Goal: Information Seeking & Learning: Learn about a topic

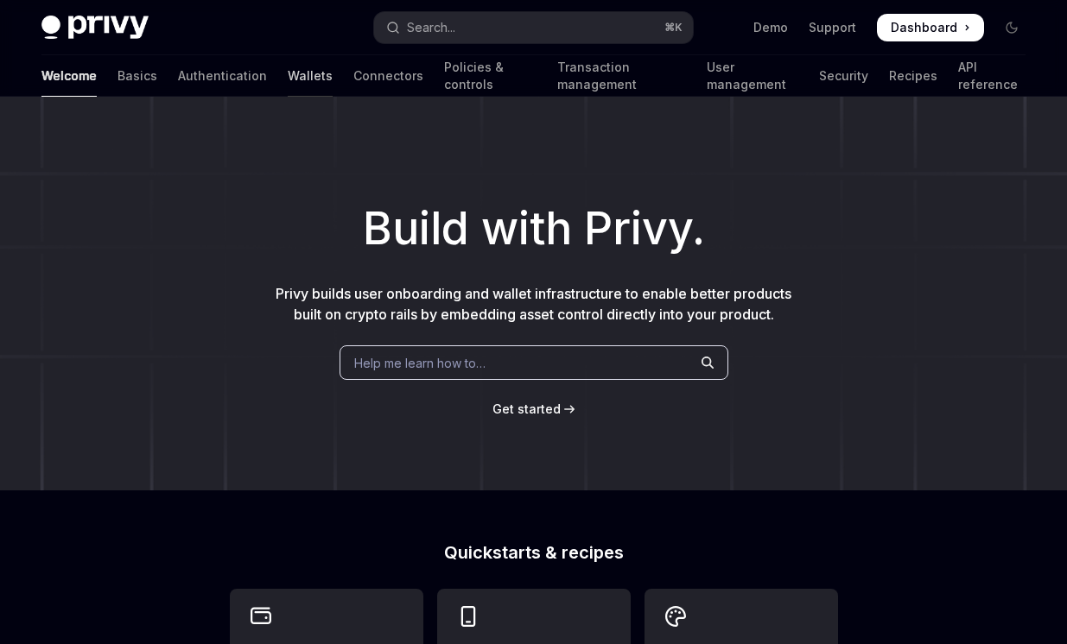
click at [288, 74] on link "Wallets" at bounding box center [310, 75] width 45 height 41
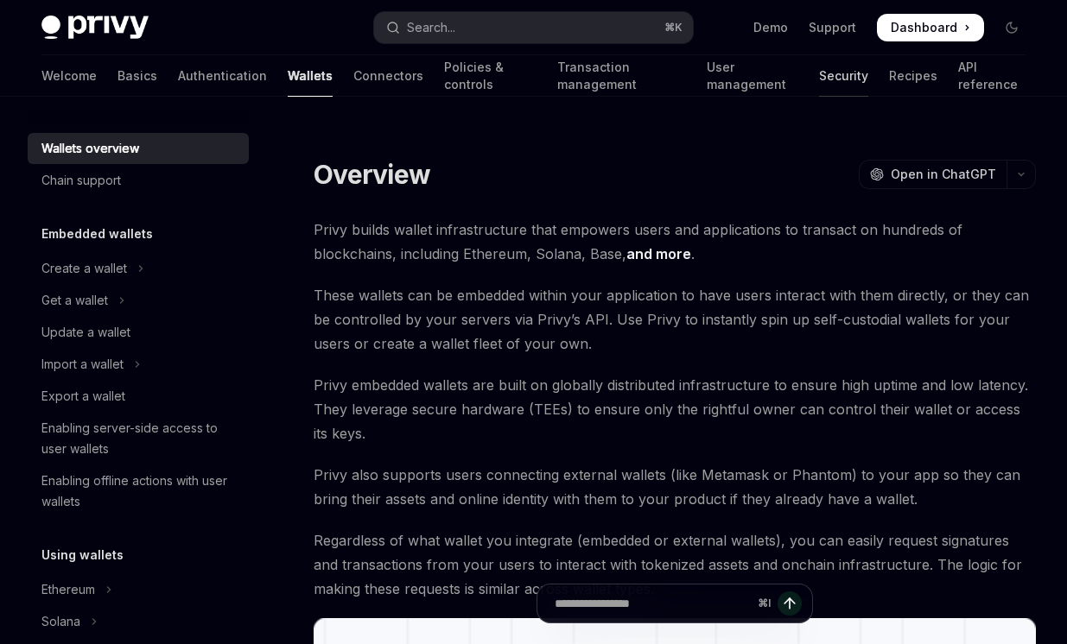
click at [819, 76] on link "Security" at bounding box center [843, 75] width 49 height 41
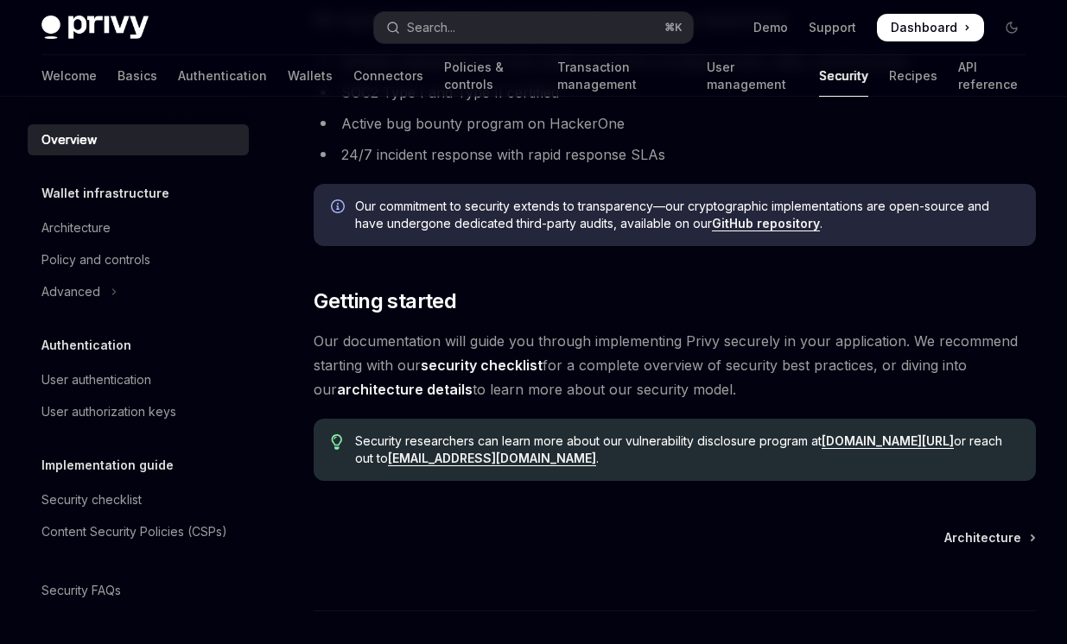
scroll to position [1147, 0]
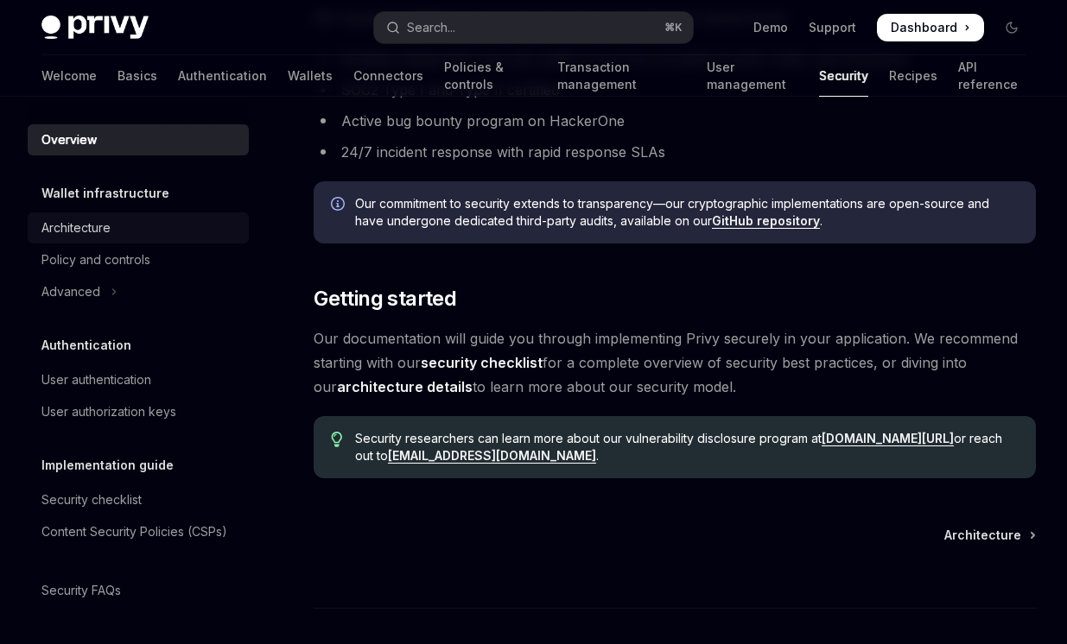
click at [105, 220] on div "Architecture" at bounding box center [75, 228] width 69 height 21
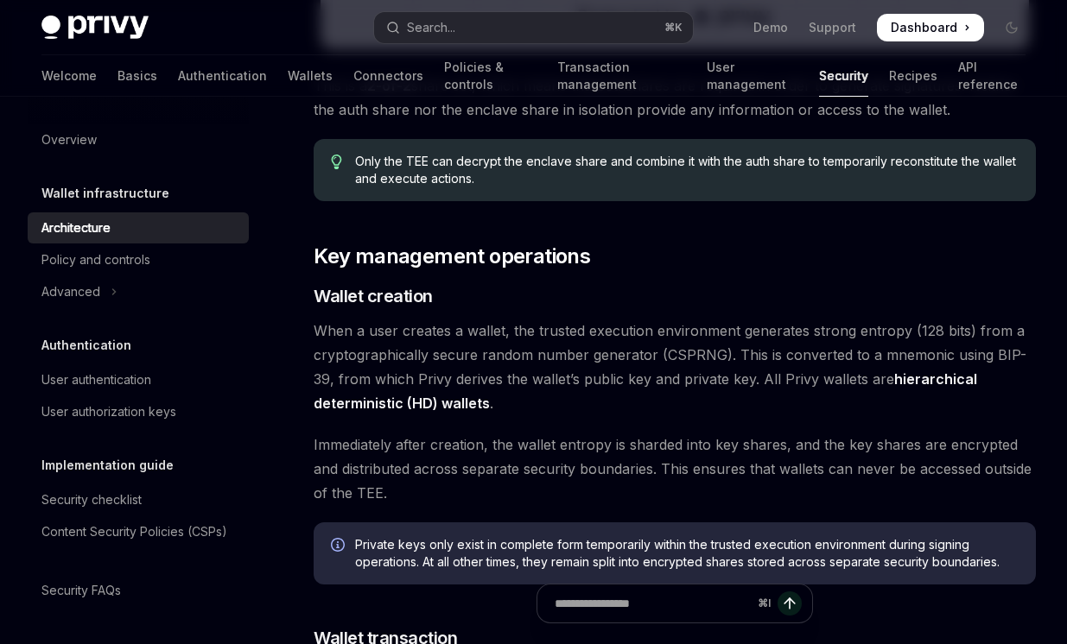
scroll to position [1890, 0]
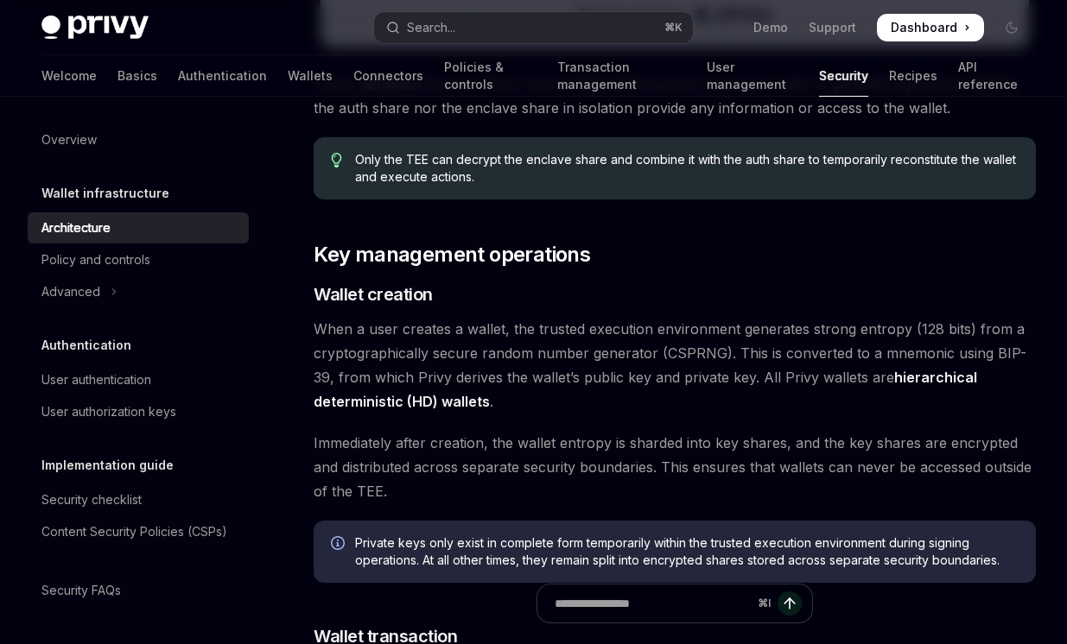
click at [776, 151] on span "Only the TEE can decrypt the enclave share and combine it with the auth share t…" at bounding box center [686, 168] width 663 height 35
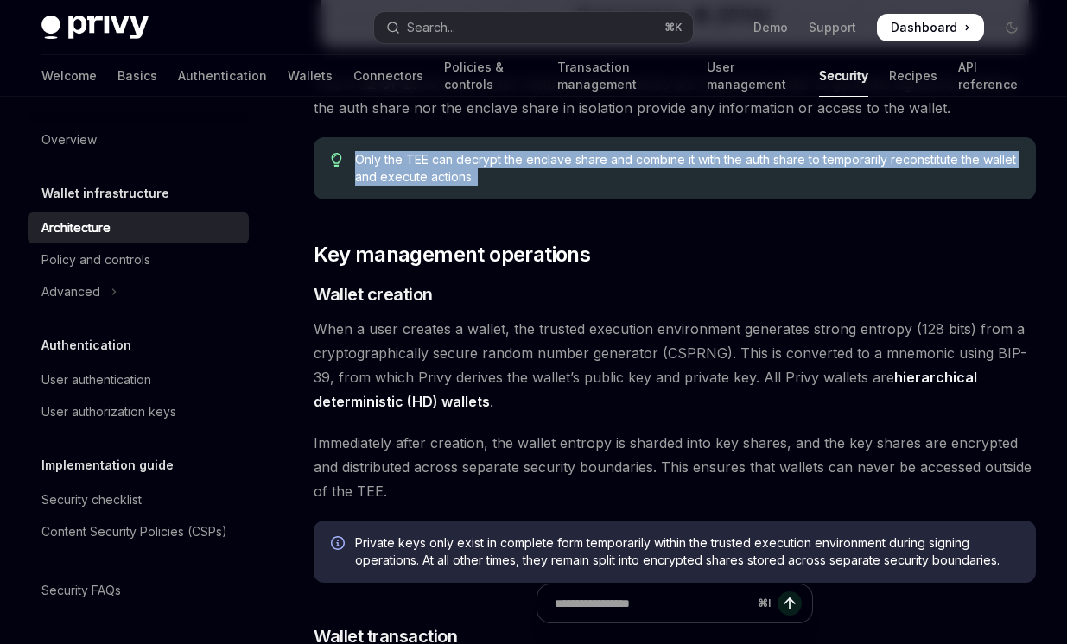
click at [776, 151] on span "Only the TEE can decrypt the enclave share and combine it with the auth share t…" at bounding box center [686, 168] width 663 height 35
copy div "Only the TEE can decrypt the enclave share and combine it with the auth share t…"
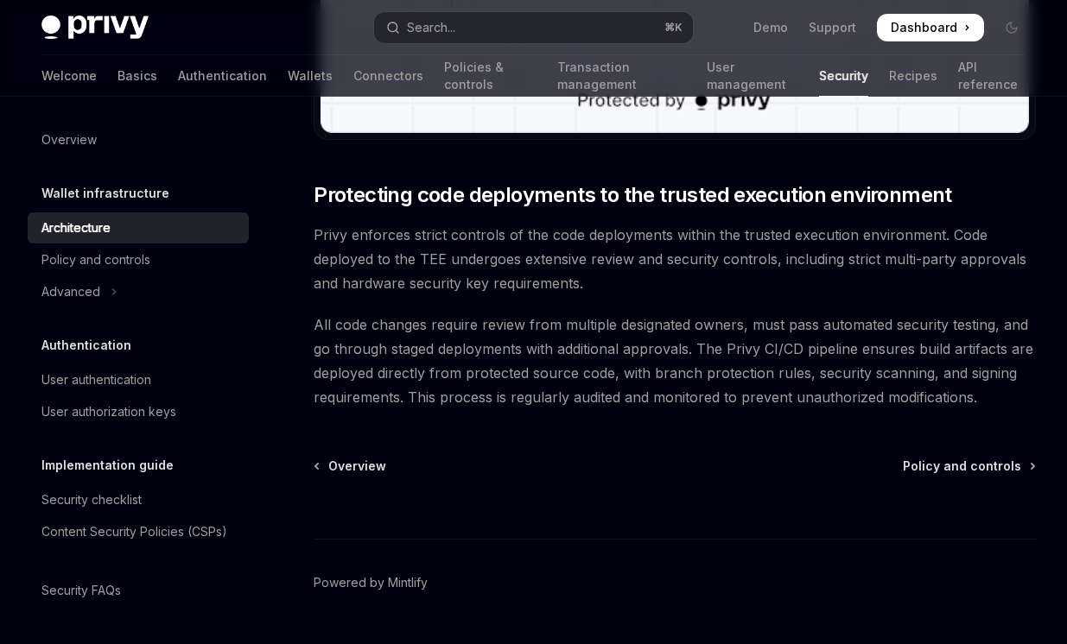
scroll to position [3565, 0]
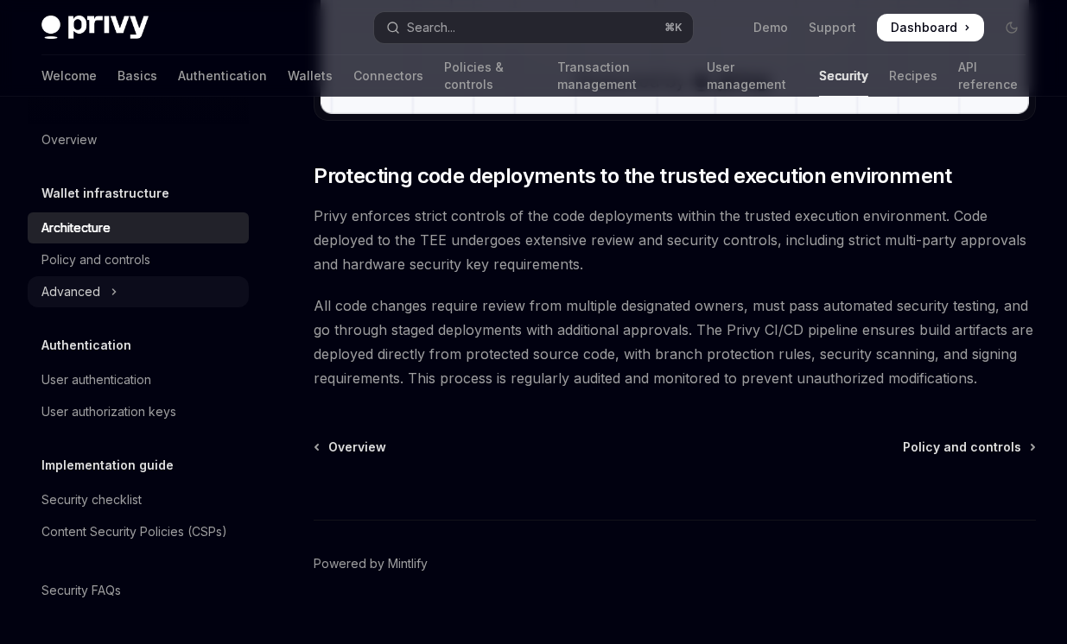
click at [92, 289] on div "Advanced" at bounding box center [70, 292] width 59 height 21
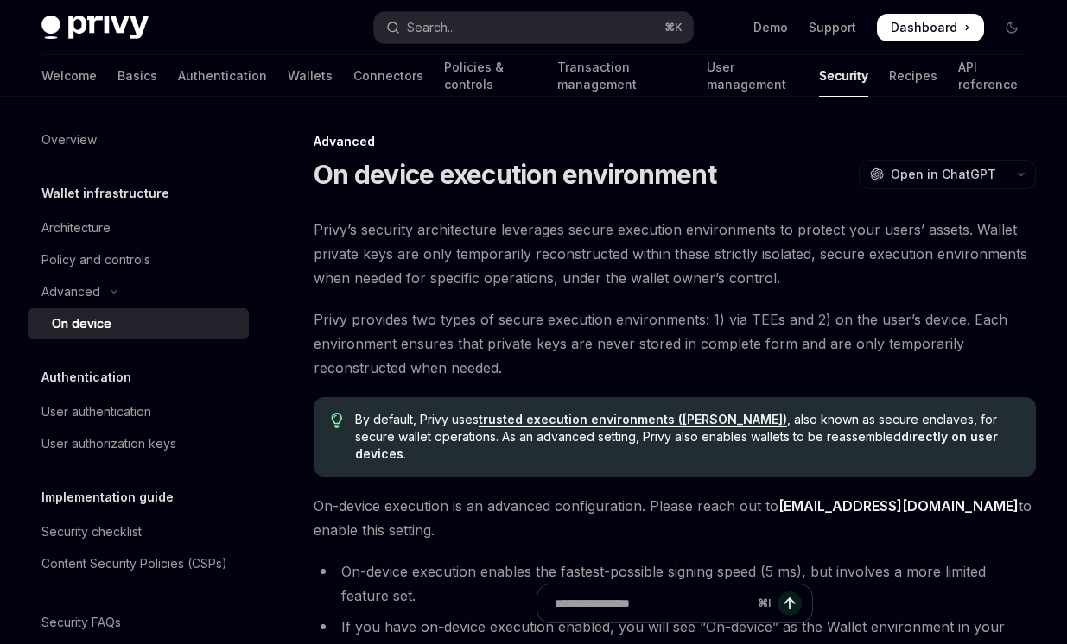
scroll to position [29, 0]
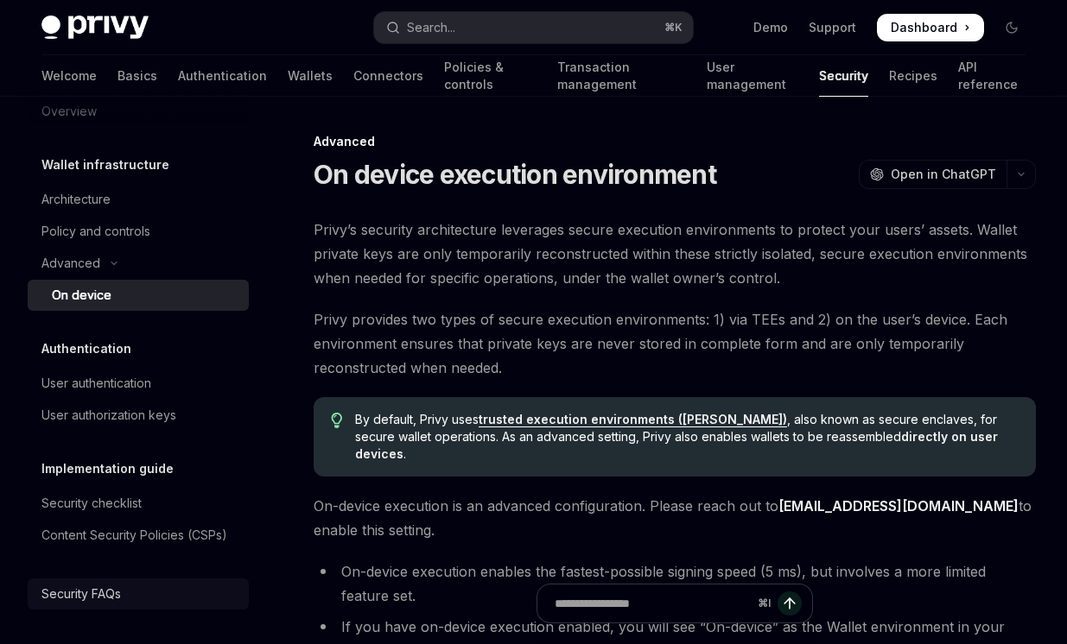
click at [89, 595] on div "Security FAQs" at bounding box center [80, 594] width 79 height 21
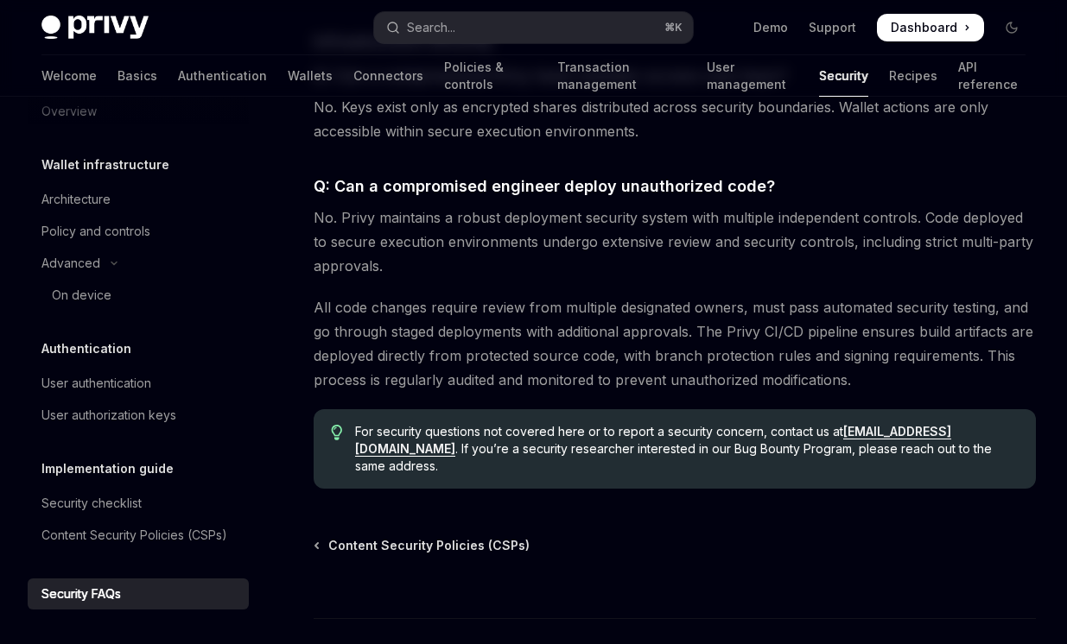
scroll to position [2537, 0]
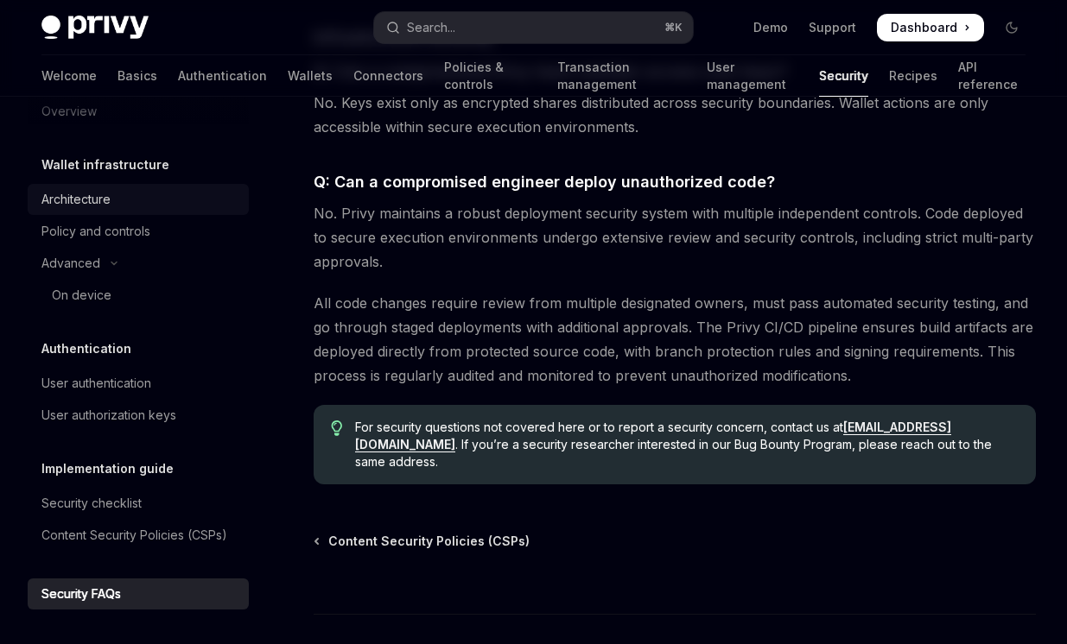
click at [92, 211] on link "Architecture" at bounding box center [138, 199] width 221 height 31
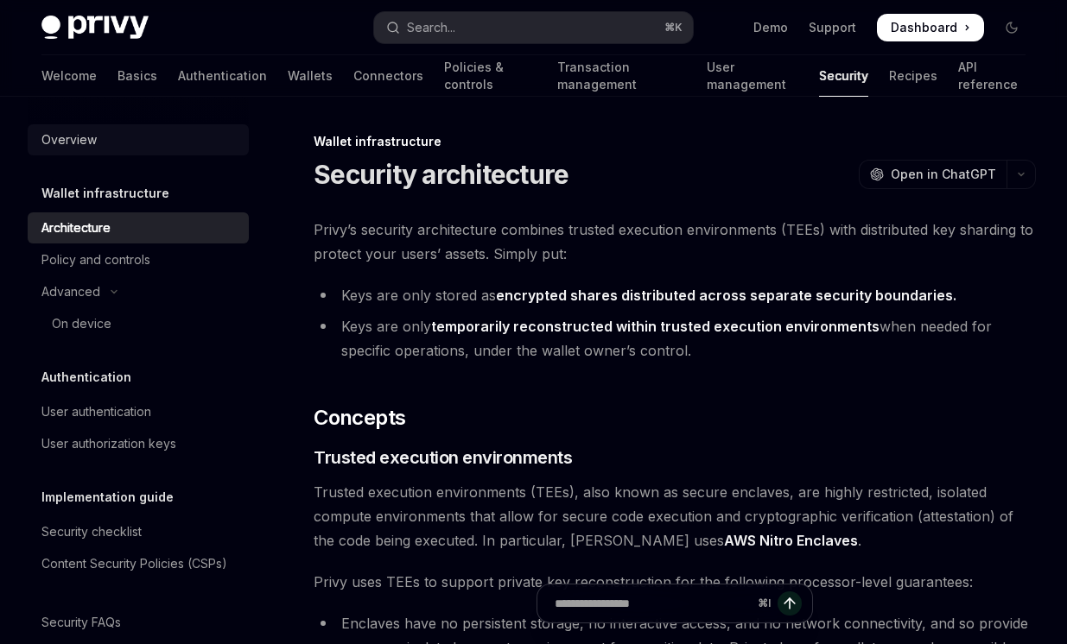
click at [95, 139] on div "Overview" at bounding box center [68, 140] width 55 height 21
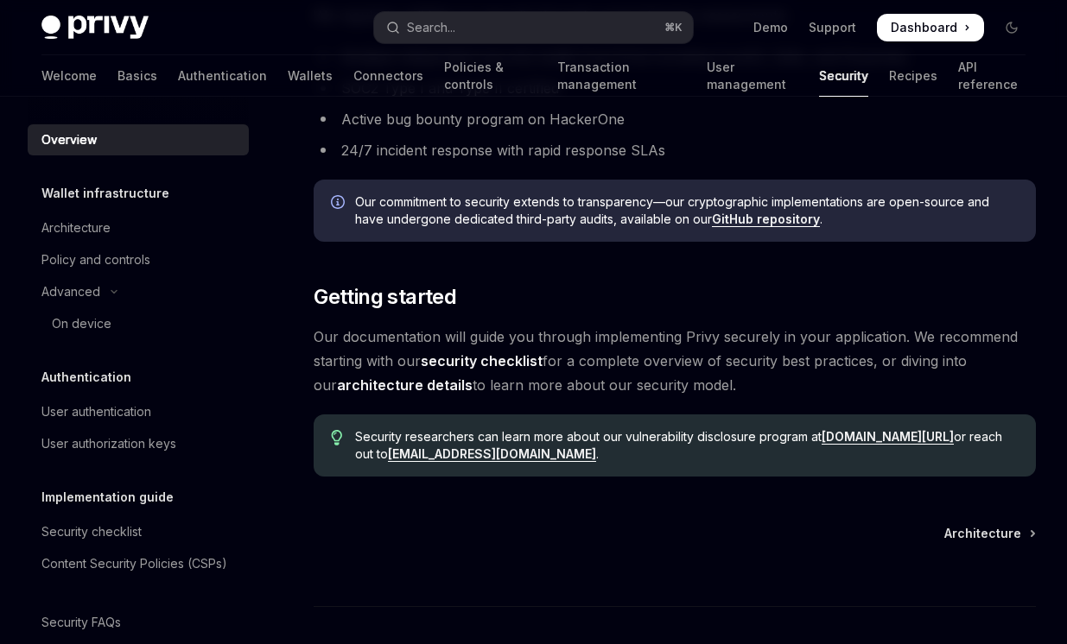
scroll to position [1105, 0]
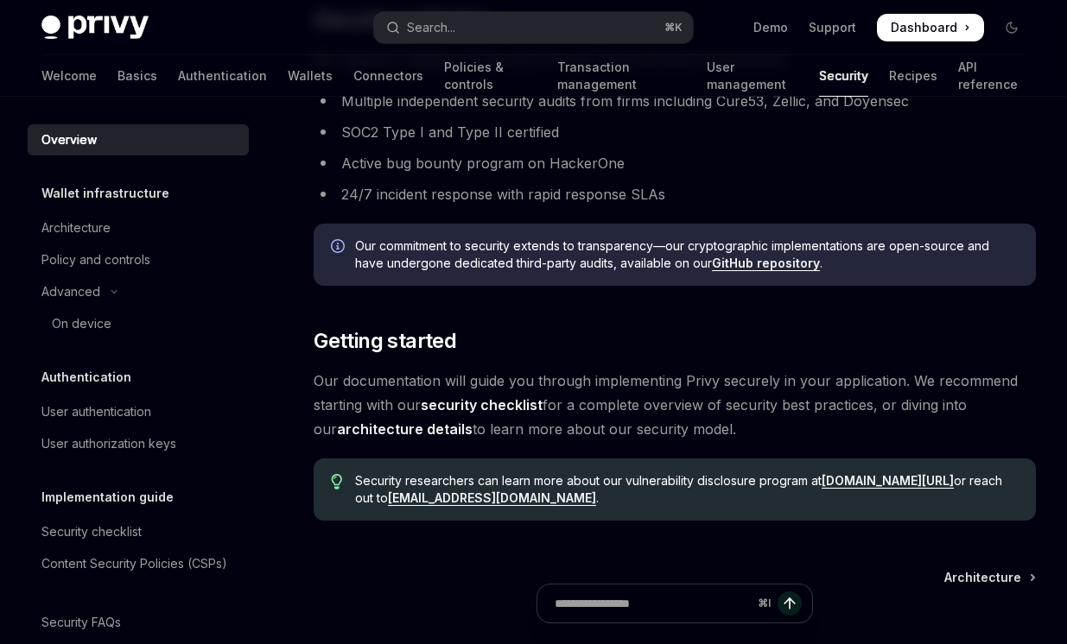
click at [415, 433] on link "architecture details" at bounding box center [405, 430] width 136 height 18
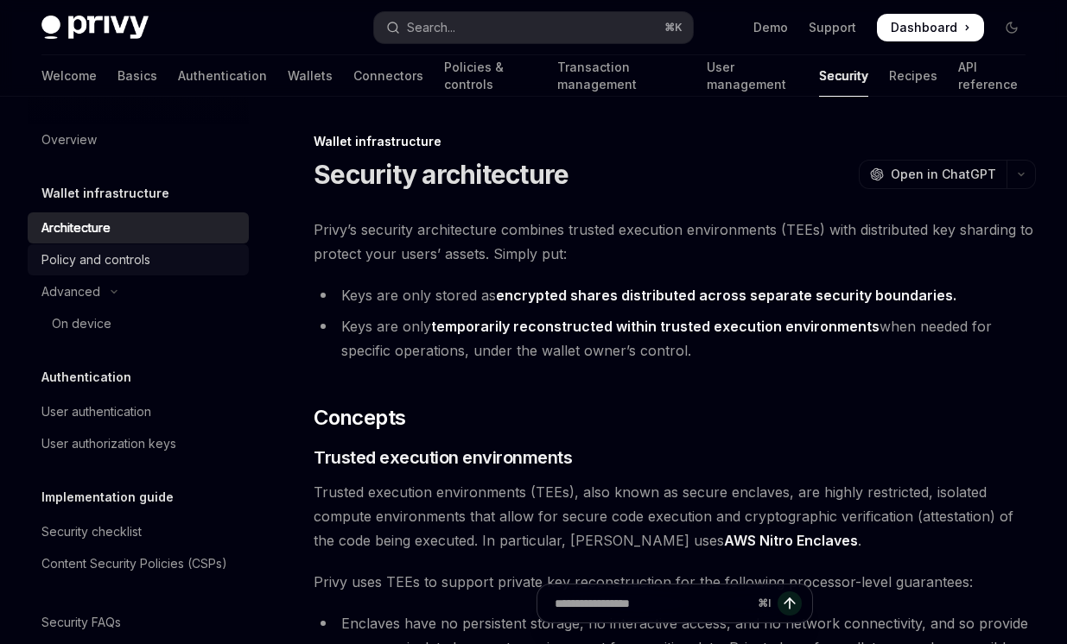
click at [140, 263] on div "Policy and controls" at bounding box center [95, 260] width 109 height 21
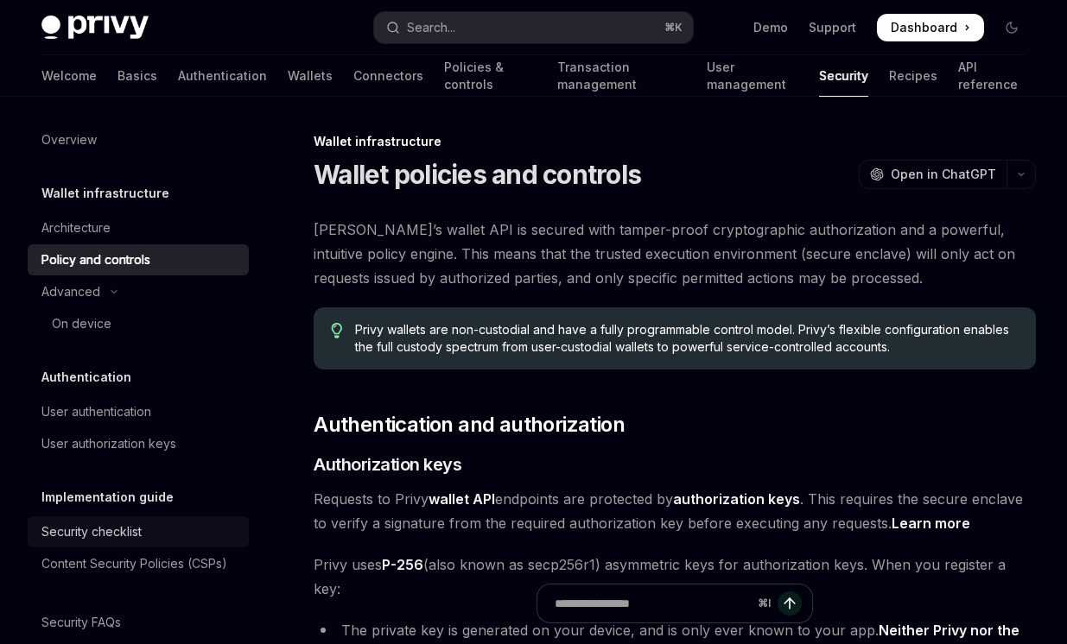
click at [100, 529] on div "Security checklist" at bounding box center [91, 532] width 100 height 21
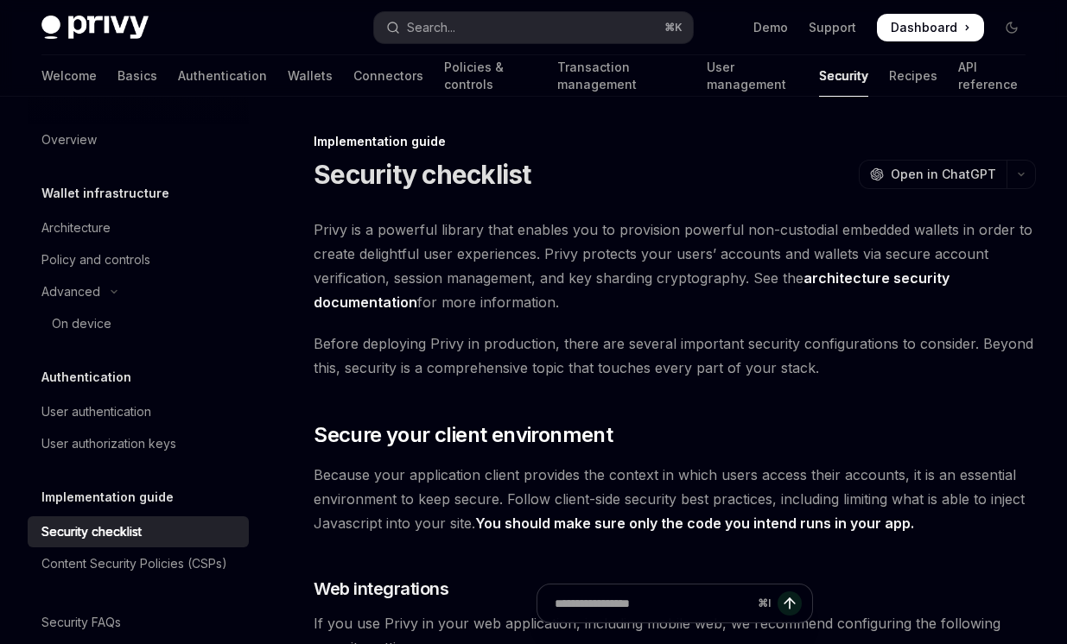
click at [342, 307] on link "architecture security documentation" at bounding box center [632, 290] width 636 height 42
type textarea "*"
